Goal: Task Accomplishment & Management: Manage account settings

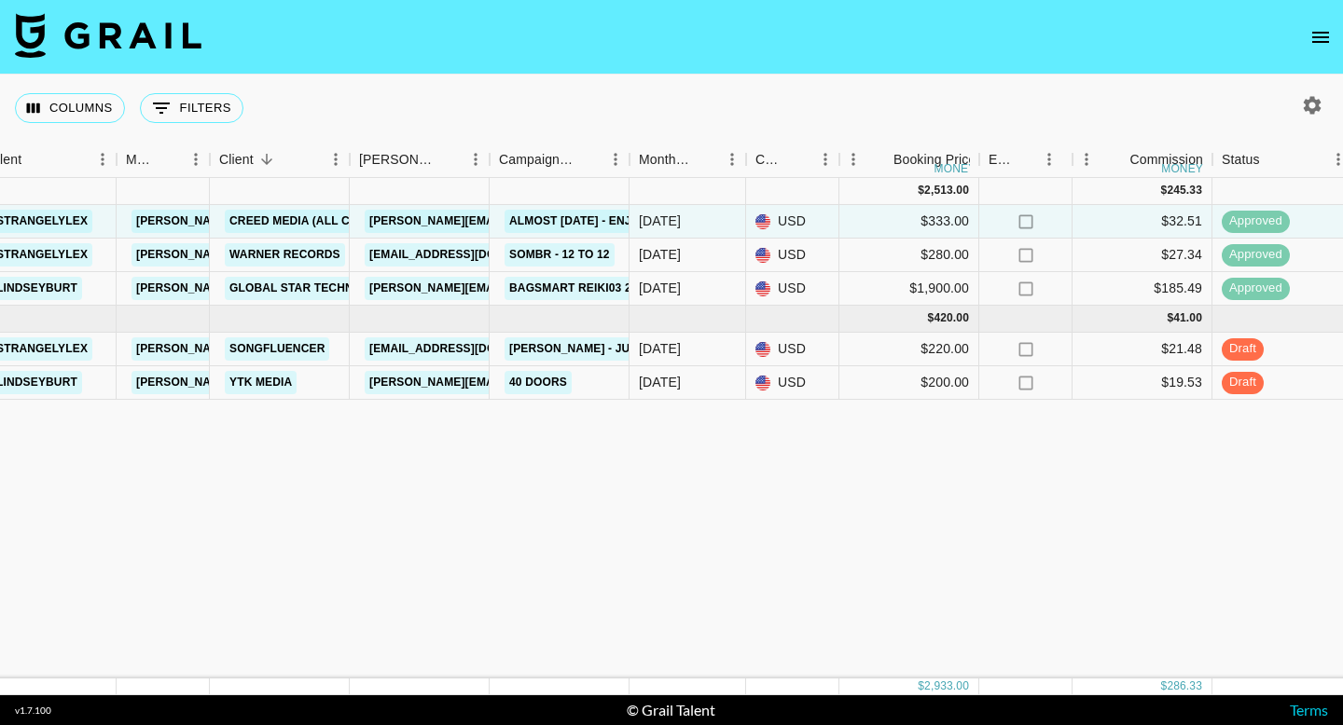
scroll to position [0, 407]
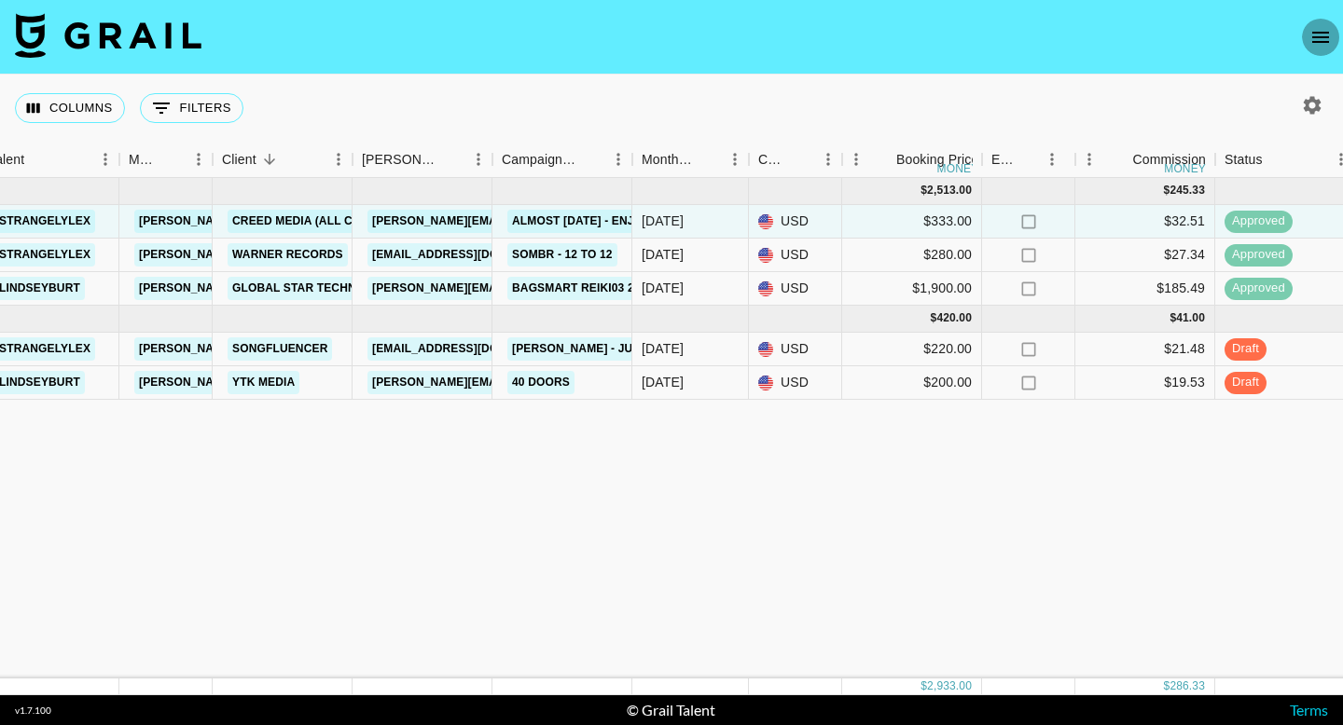
click at [1319, 39] on icon "open drawer" at bounding box center [1320, 37] width 22 height 22
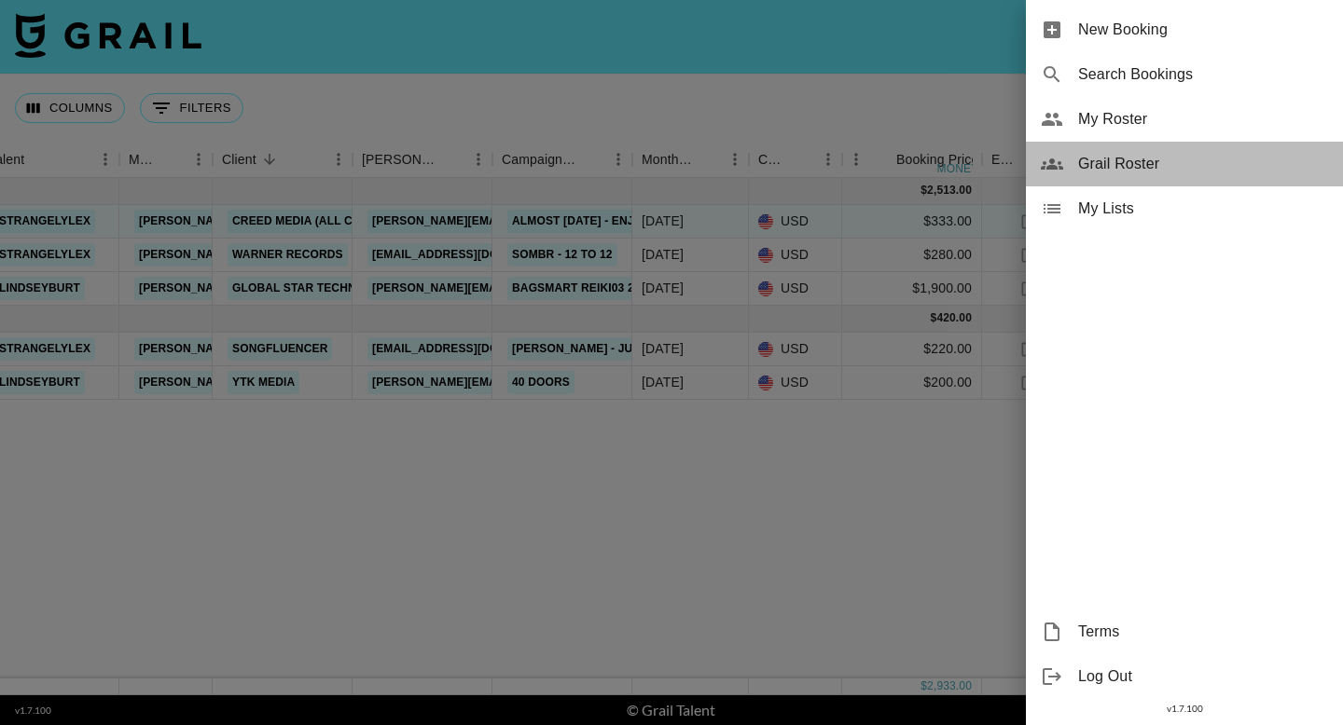
click at [1226, 161] on span "Grail Roster" at bounding box center [1203, 164] width 250 height 22
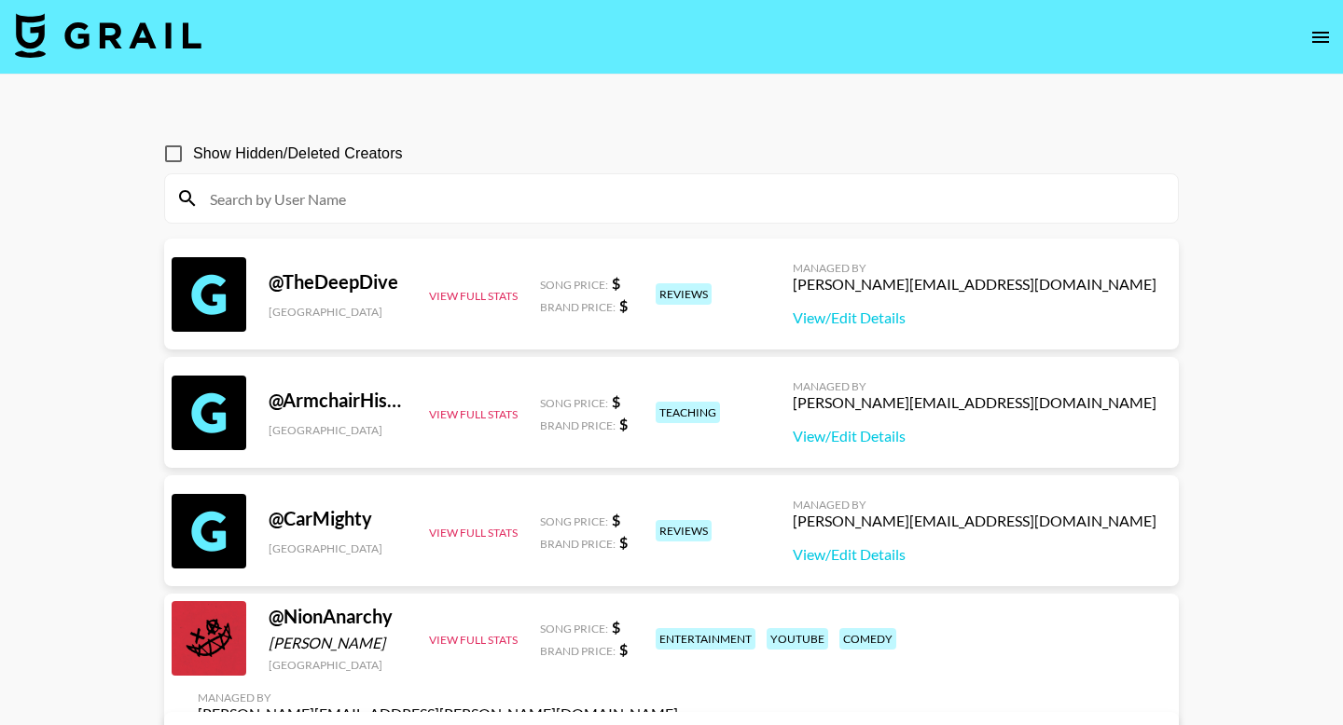
click at [1334, 47] on button "open drawer" at bounding box center [1320, 37] width 37 height 37
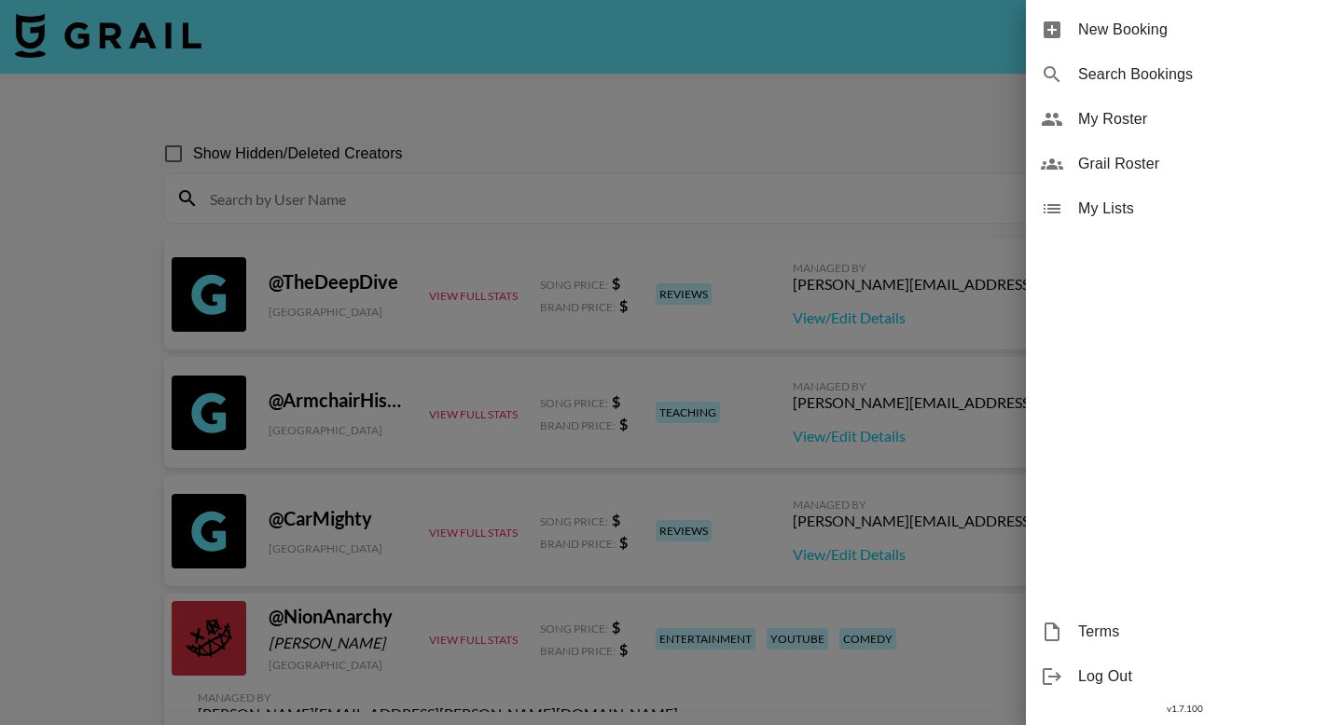
click at [1323, 43] on div "New Booking Search Bookings My Roster Grail Roster My Lists Terms Log Out v 1.7…" at bounding box center [671, 362] width 1343 height 725
click at [187, 24] on div at bounding box center [671, 362] width 1343 height 725
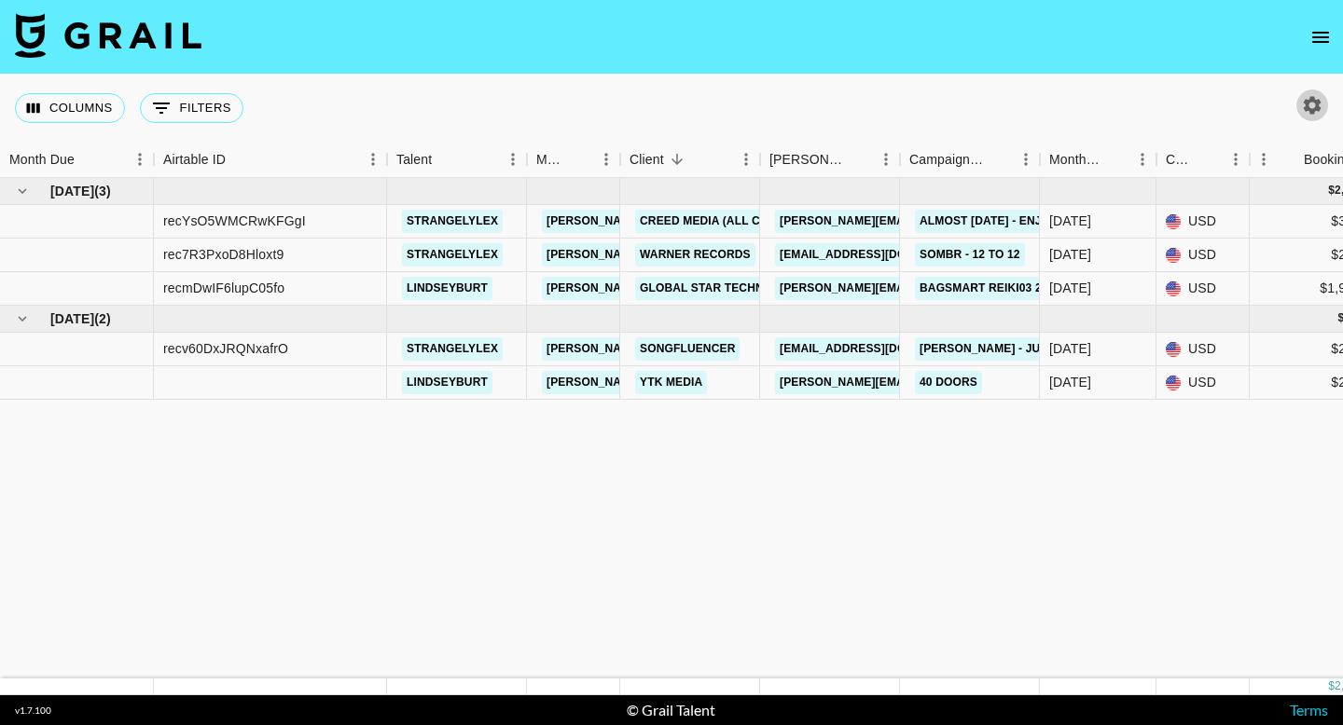
click at [1320, 110] on icon "button" at bounding box center [1312, 105] width 22 height 22
select select "Jun '25"
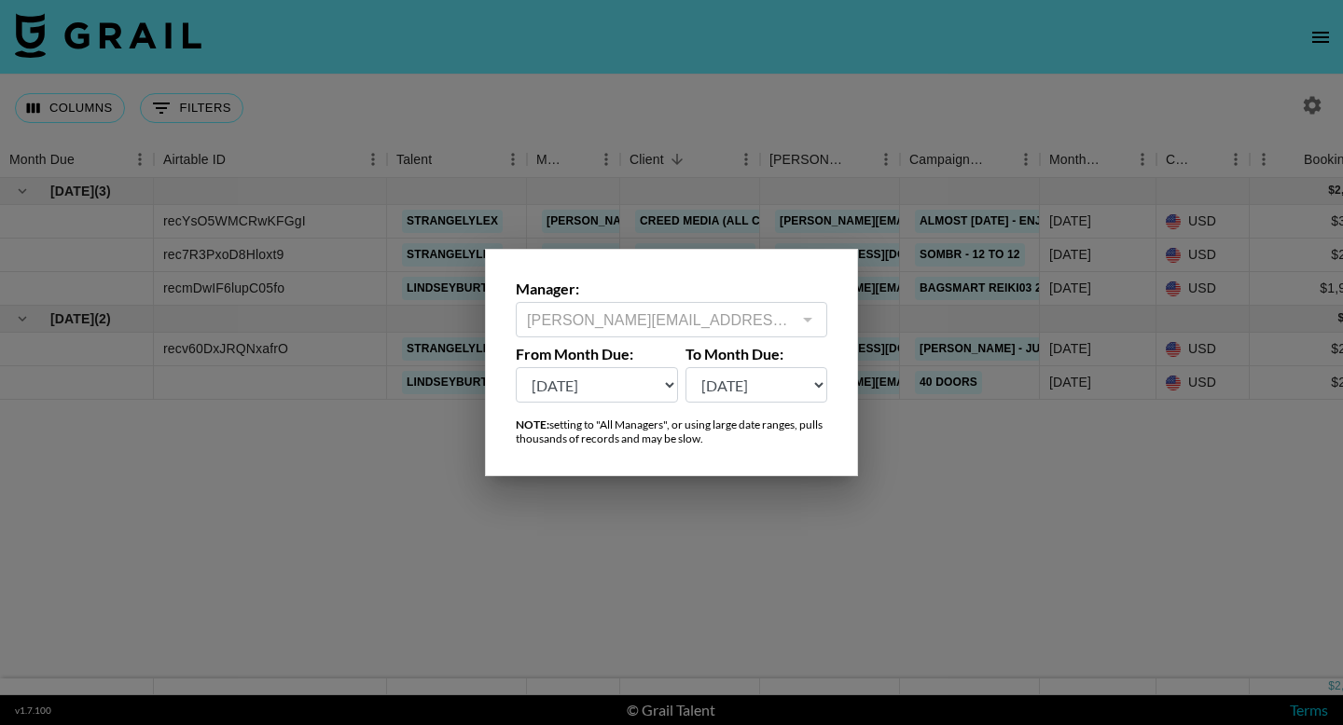
click at [812, 324] on div at bounding box center [806, 320] width 24 height 26
click at [614, 388] on select "Sep '26 Aug '26 Jul '26 Jun '26 May '26 Apr '26 Mar '26 Feb '26 Jan '26 Dec '25…" at bounding box center [597, 384] width 162 height 35
click at [918, 164] on div at bounding box center [671, 362] width 1343 height 725
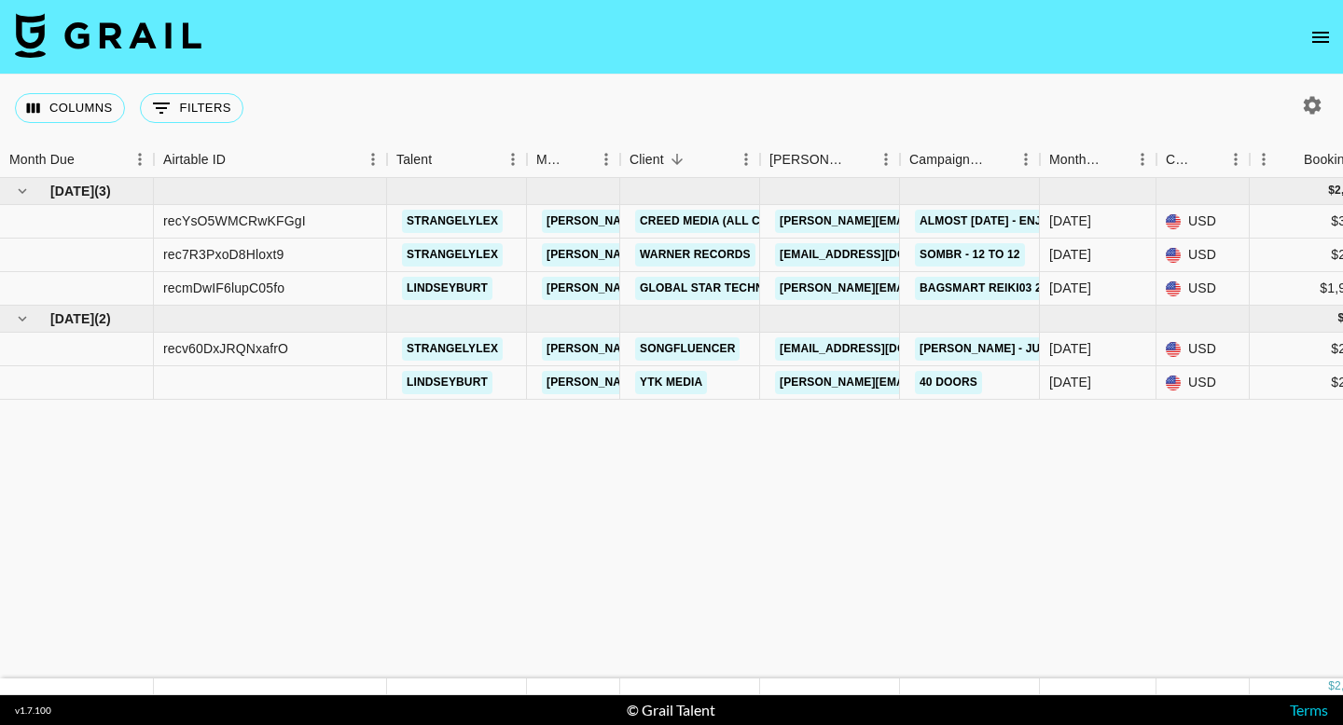
click at [1332, 45] on button "open drawer" at bounding box center [1320, 37] width 37 height 37
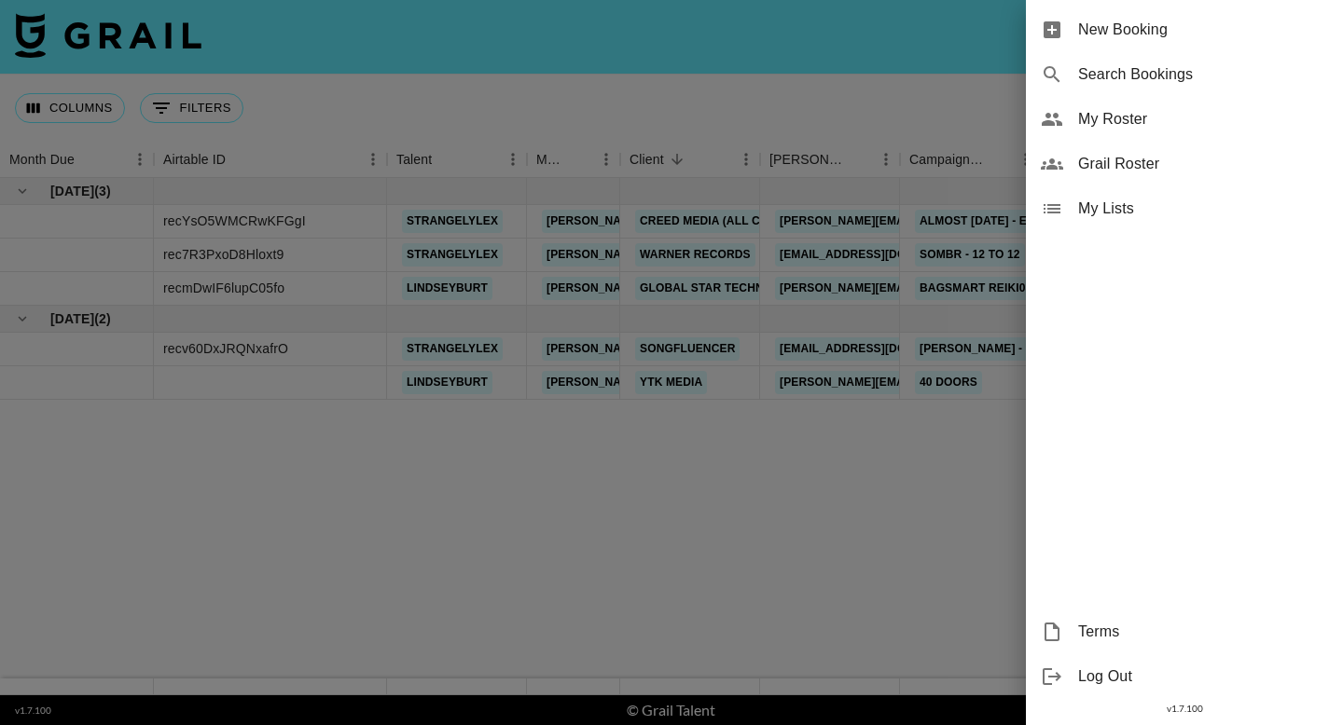
click at [1177, 84] on span "Search Bookings" at bounding box center [1203, 74] width 250 height 22
select select "id"
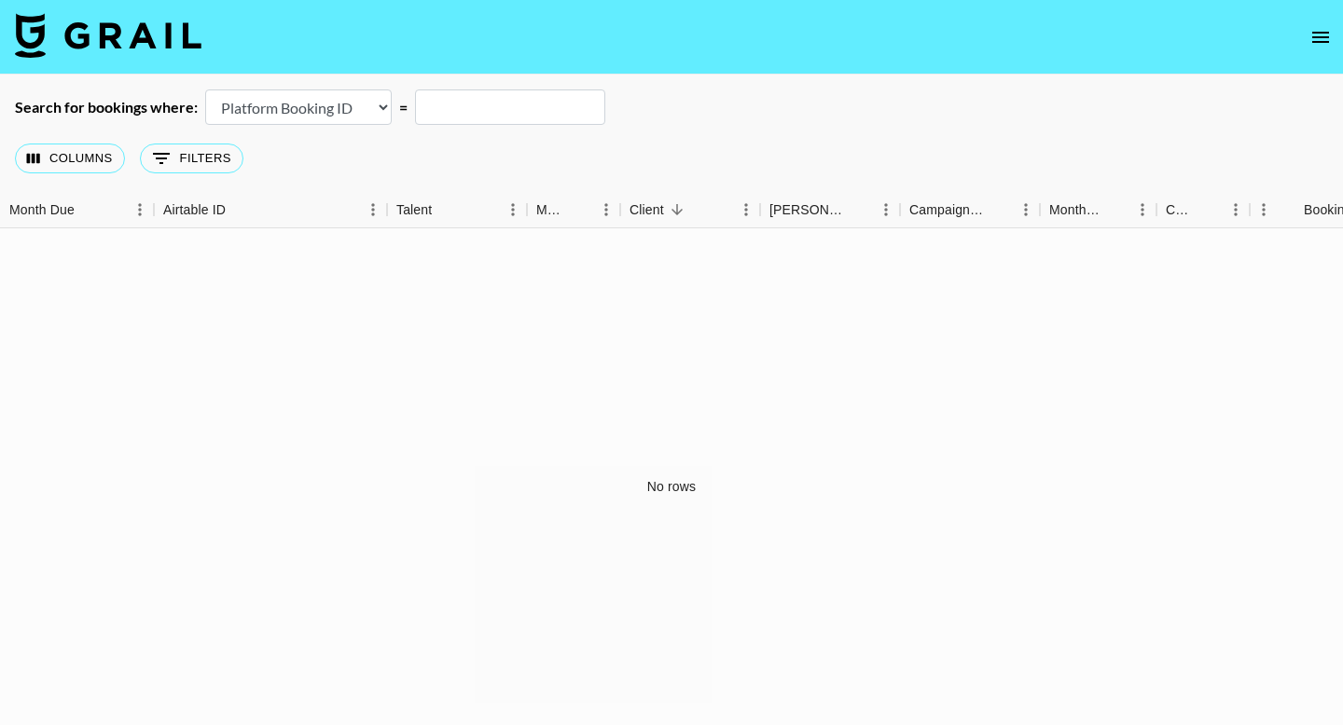
click at [496, 116] on input "text" at bounding box center [510, 107] width 190 height 35
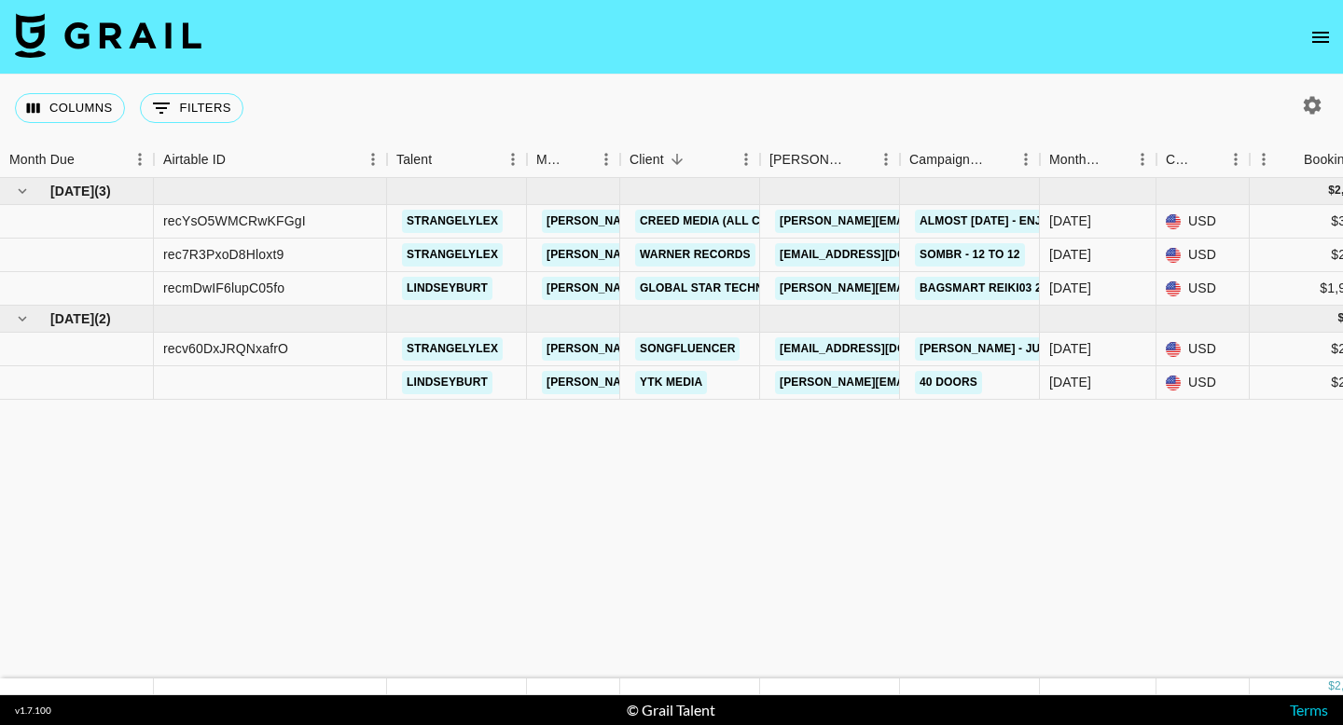
click at [1329, 38] on icon "open drawer" at bounding box center [1320, 37] width 22 height 22
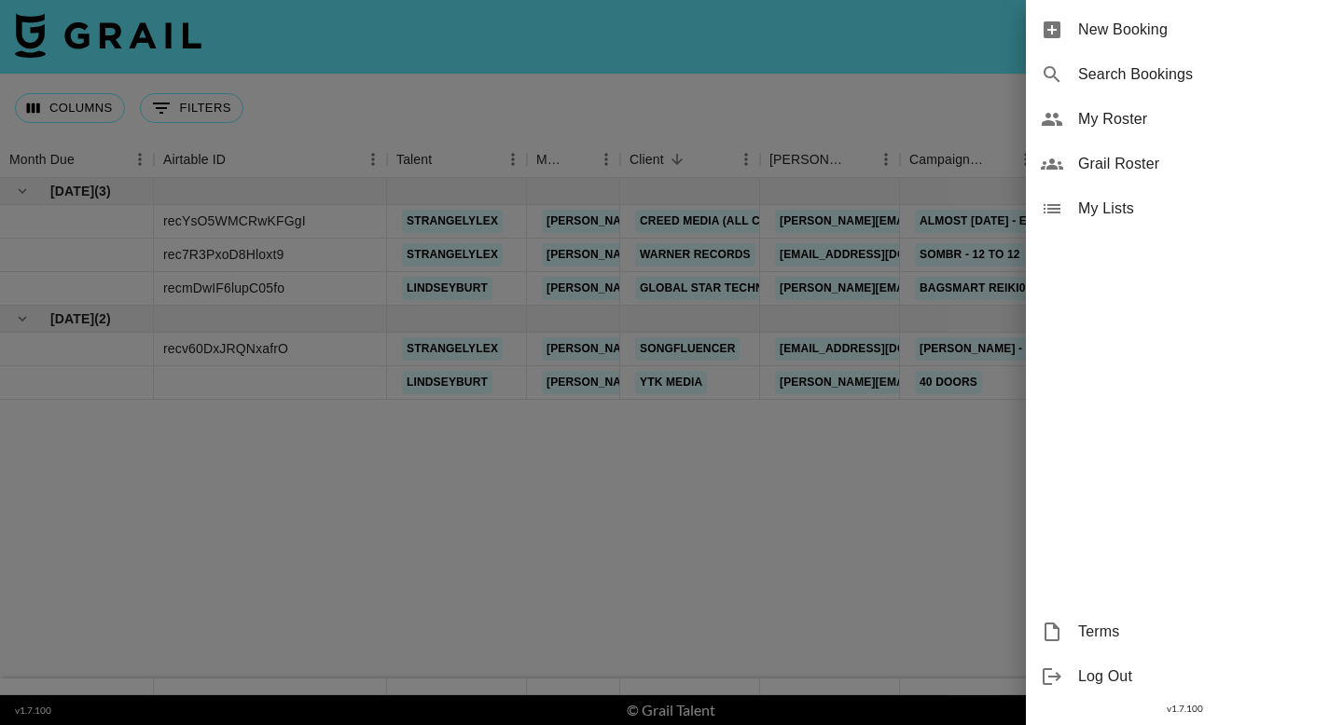
click at [1169, 129] on span "My Roster" at bounding box center [1203, 119] width 250 height 22
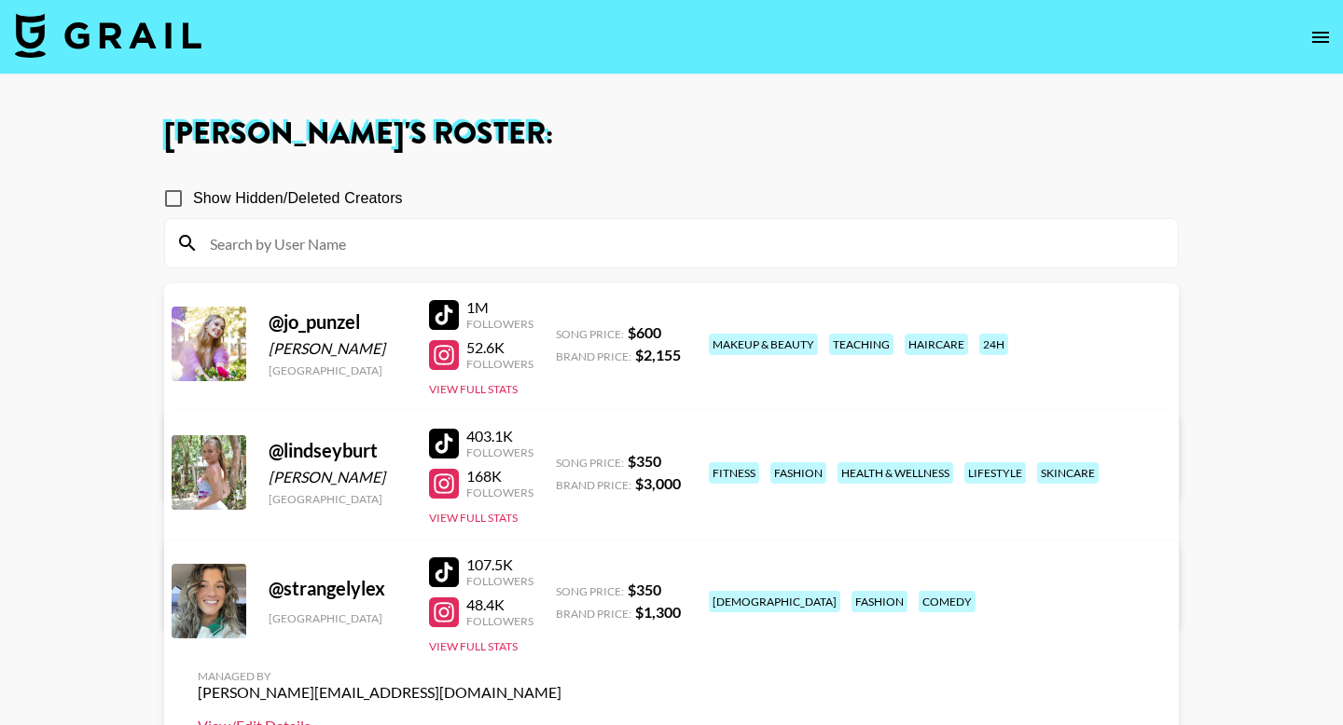
click at [561, 717] on link "View/Edit Details" at bounding box center [380, 726] width 364 height 19
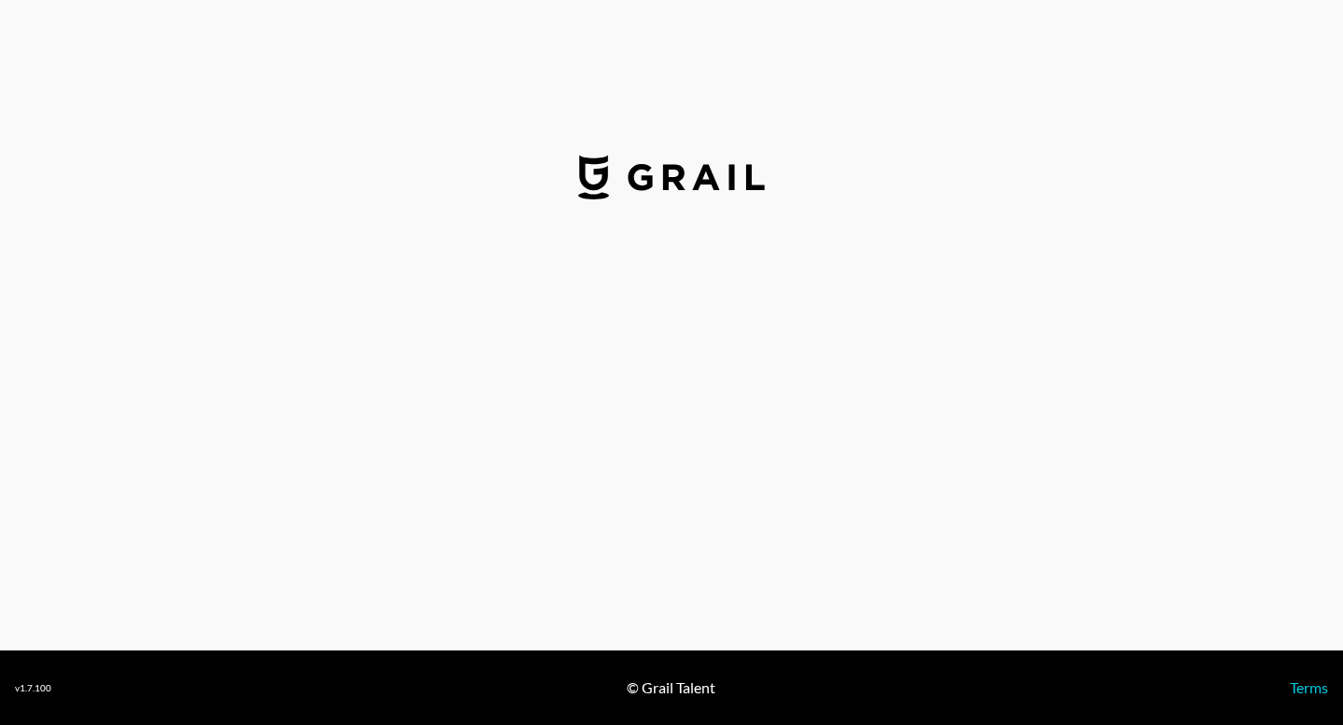
select select "USD"
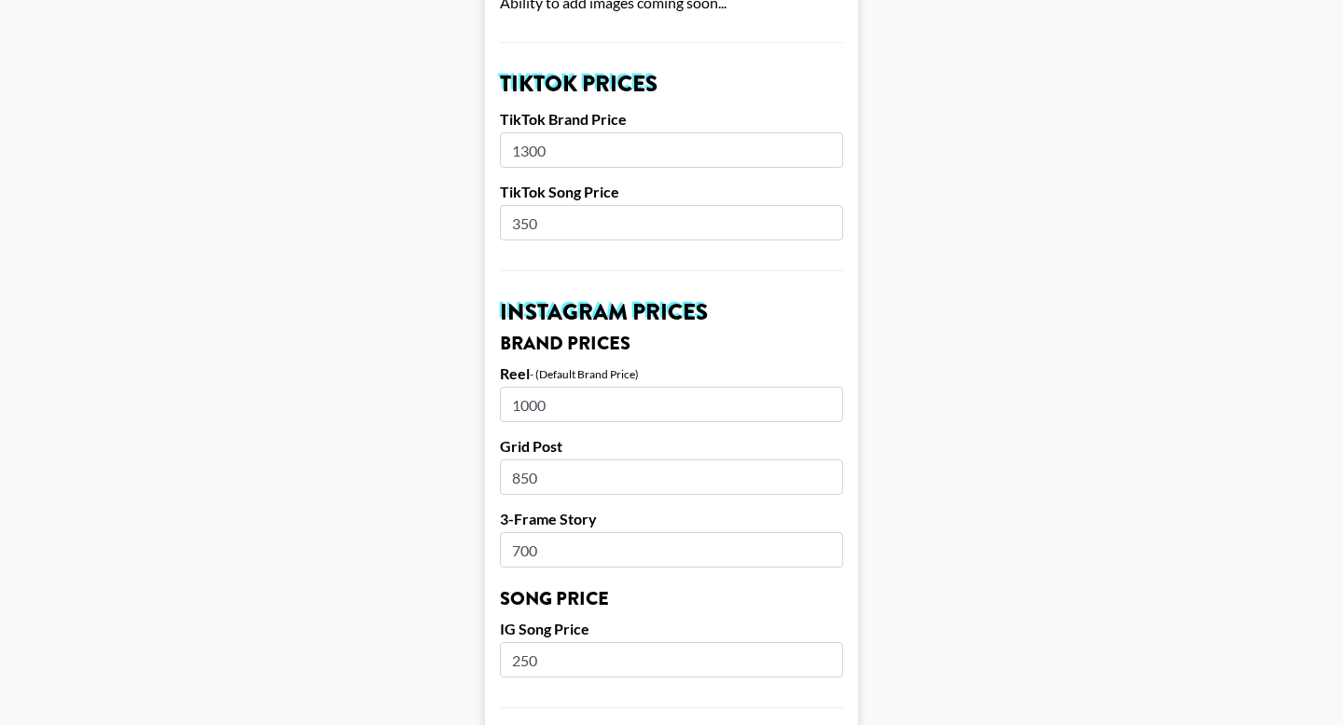
scroll to position [651, 0]
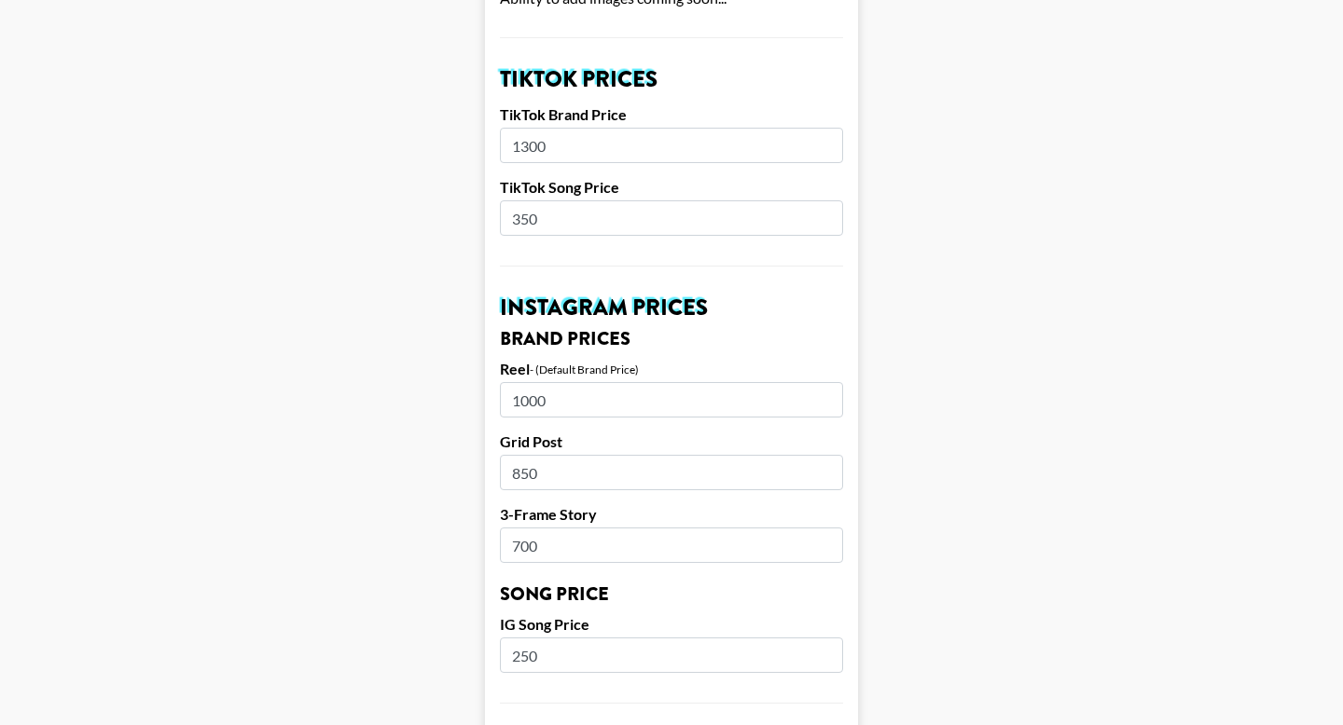
click at [573, 200] on input "350" at bounding box center [671, 217] width 343 height 35
type input "3"
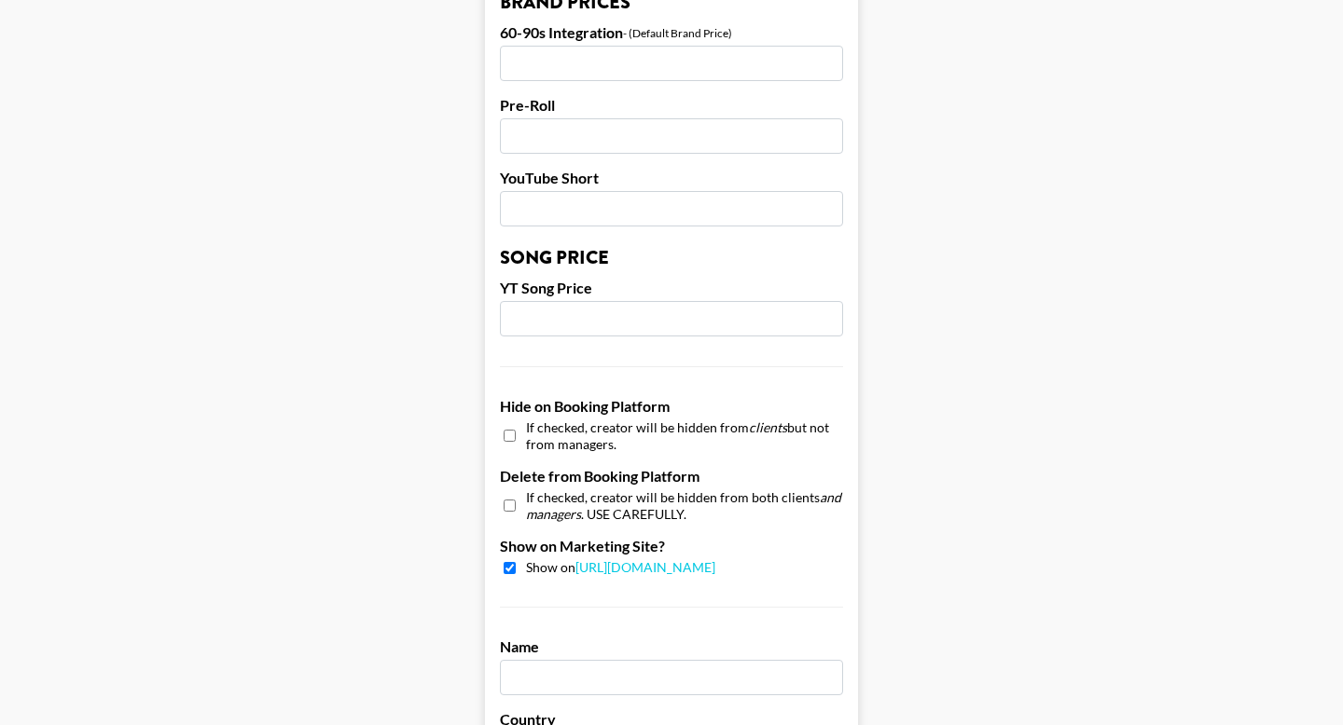
scroll to position [1708, 0]
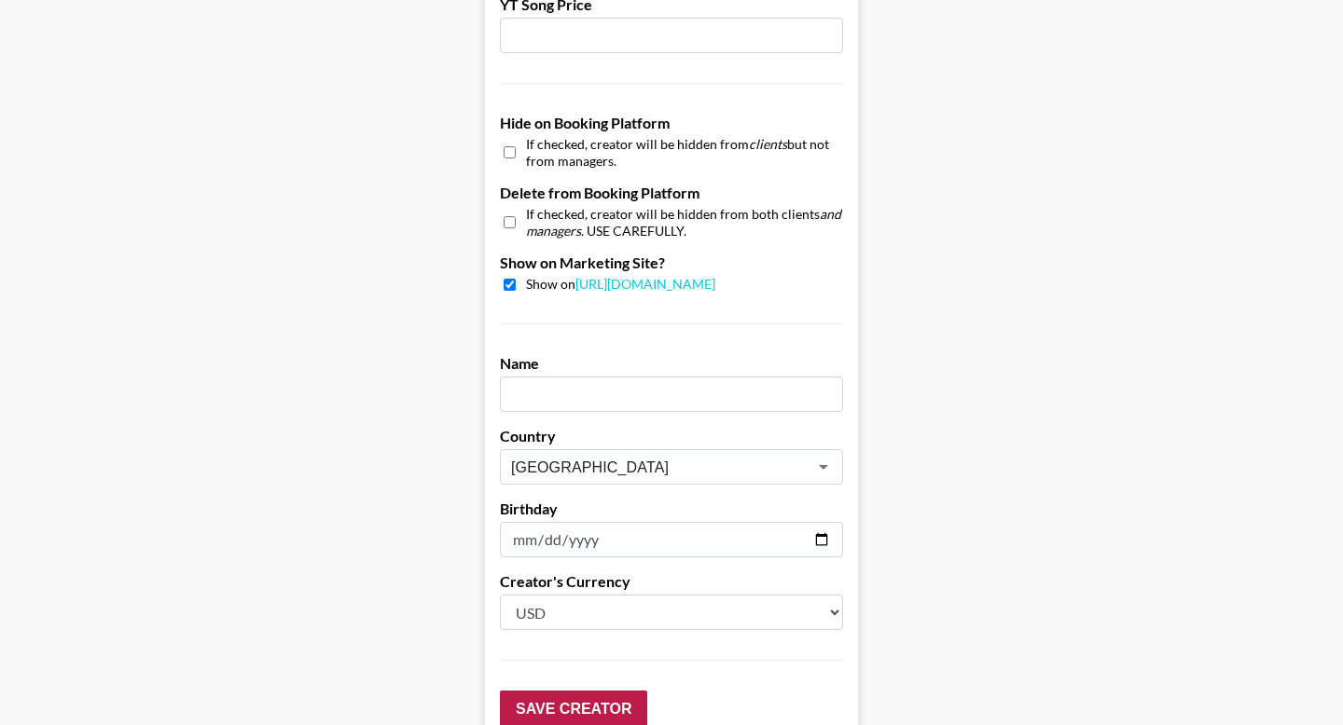
type input "400"
click at [552, 691] on input "Save Creator" at bounding box center [573, 709] width 147 height 37
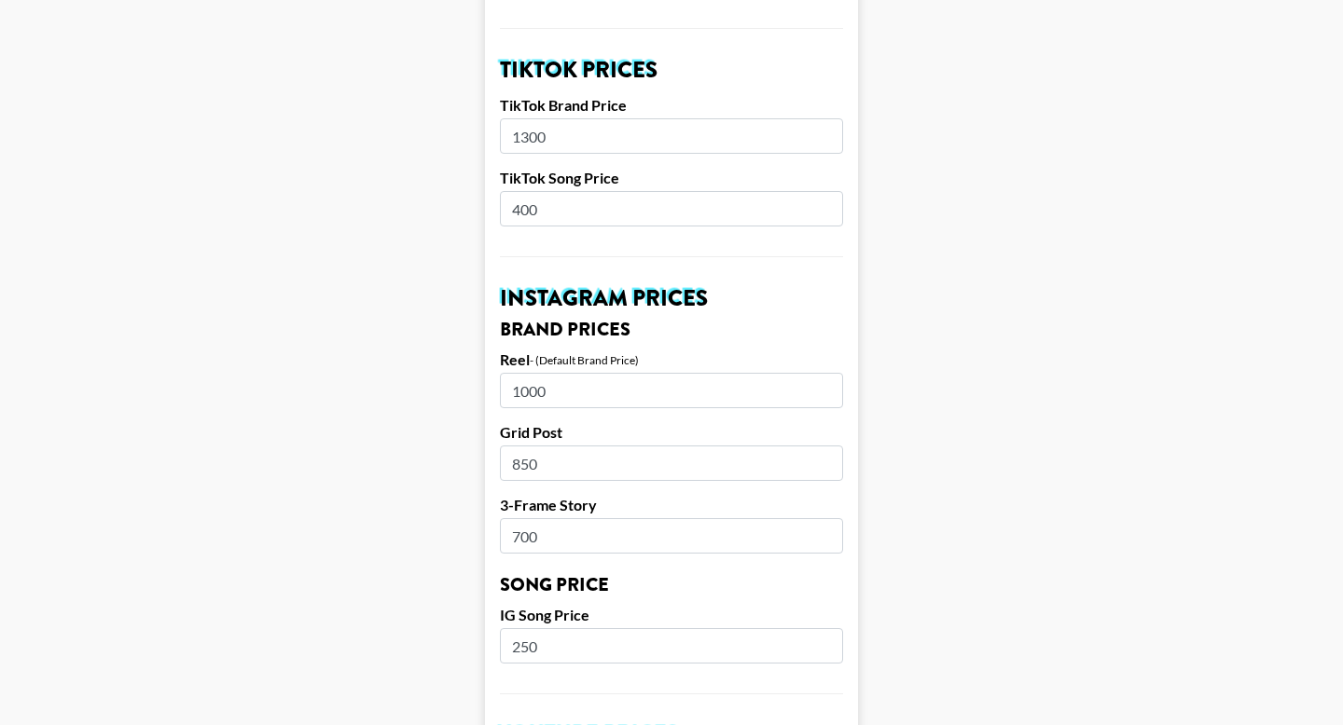
scroll to position [718, 0]
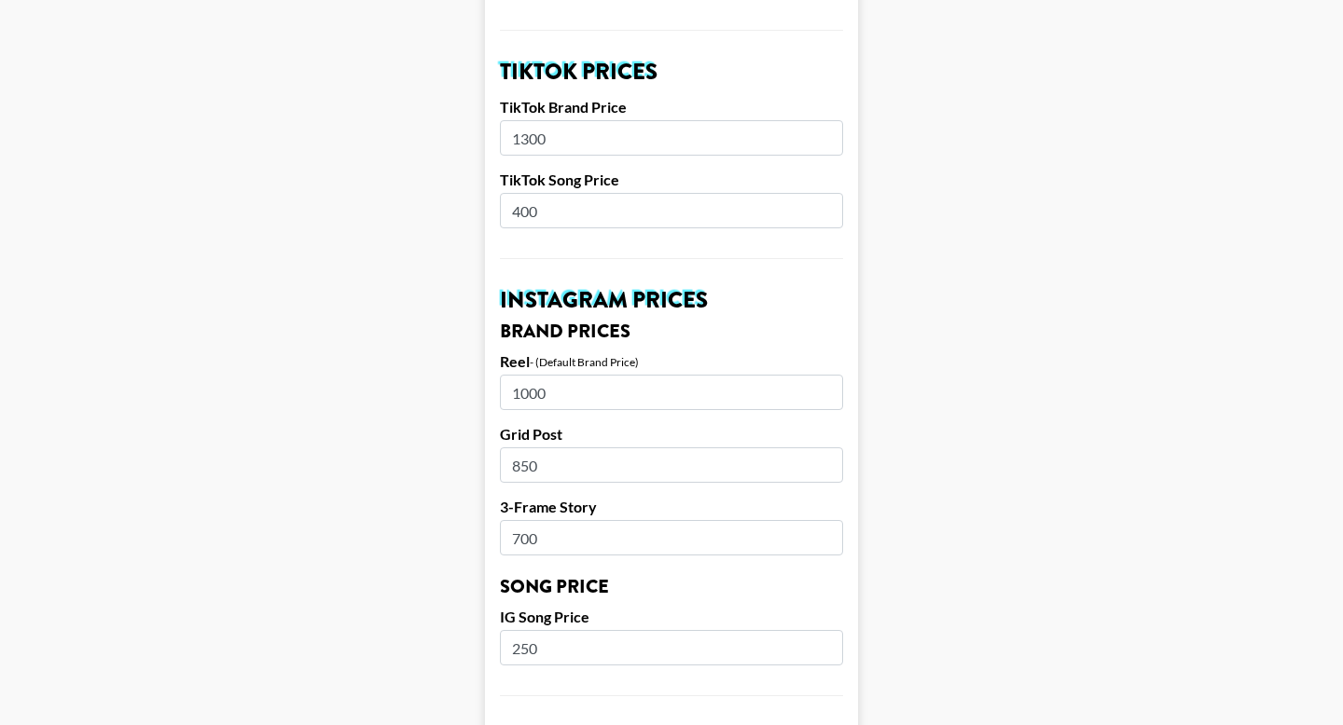
click at [560, 630] on input "250" at bounding box center [671, 647] width 343 height 35
type input "2"
type input "400"
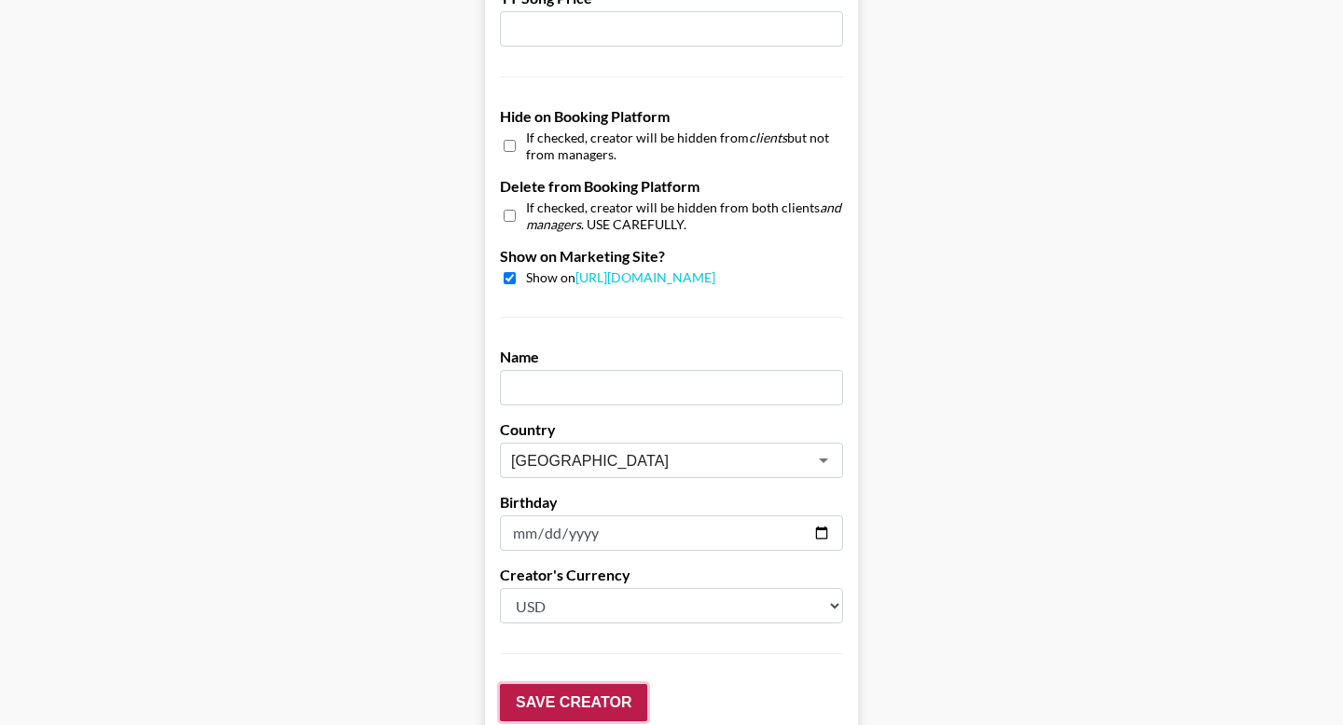
click at [577, 684] on input "Save Creator" at bounding box center [573, 702] width 147 height 37
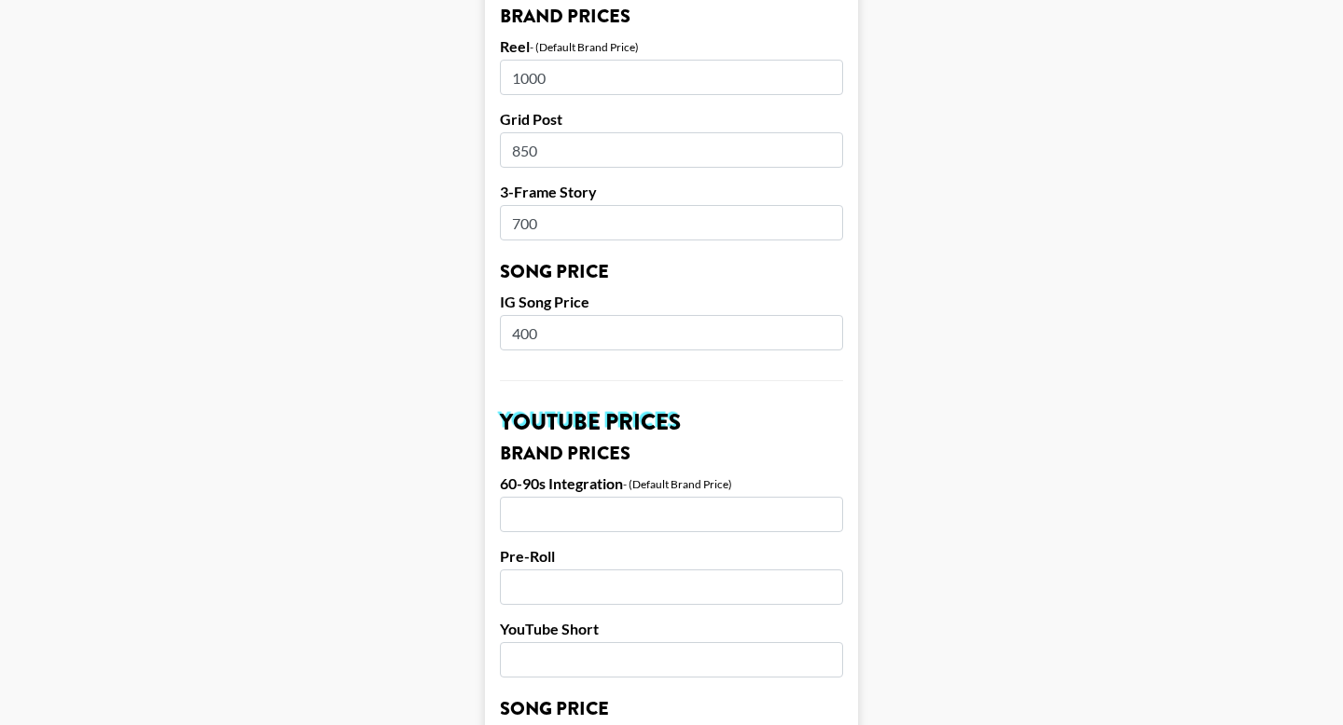
scroll to position [1037, 0]
